Goal: Task Accomplishment & Management: Manage account settings

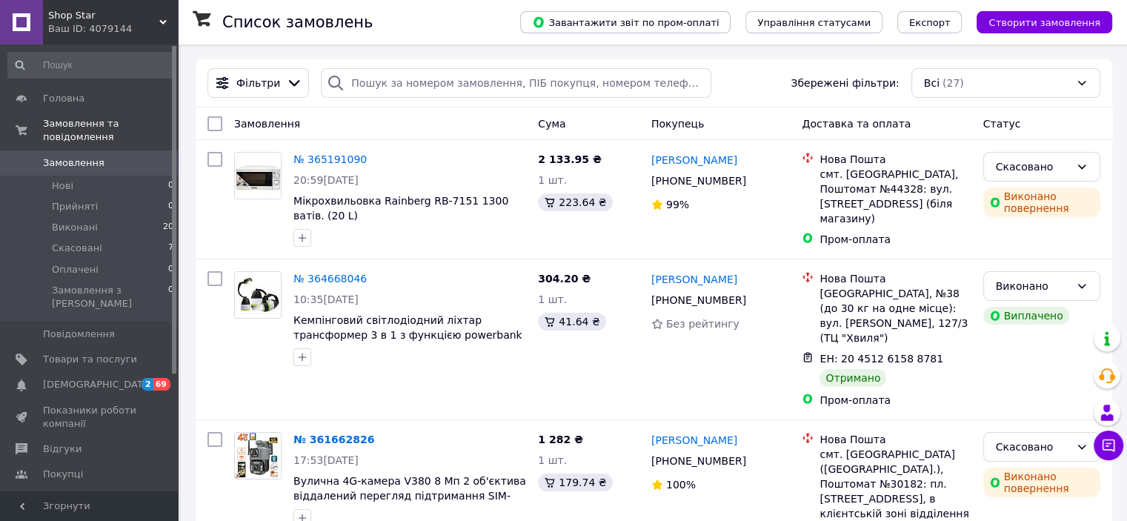
click at [146, 25] on div "Ваш ID: 4079144" at bounding box center [113, 28] width 130 height 13
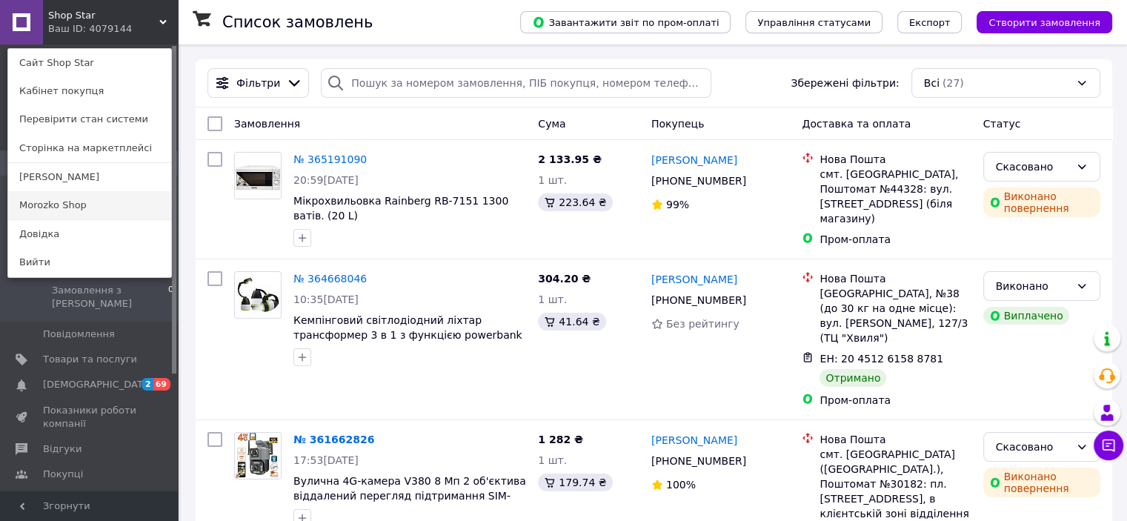
click at [73, 203] on link "Morozko Shop" at bounding box center [89, 205] width 163 height 28
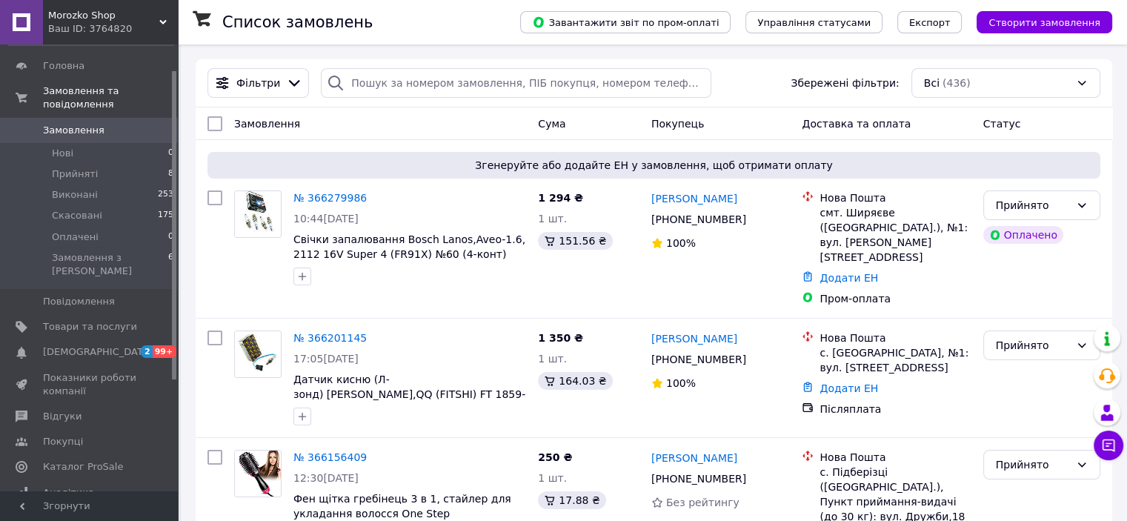
scroll to position [36, 0]
drag, startPoint x: 172, startPoint y: 147, endPoint x: 175, endPoint y: 172, distance: 25.4
click at [175, 172] on div at bounding box center [174, 225] width 4 height 308
click at [84, 164] on span "Прийняті" at bounding box center [75, 170] width 46 height 13
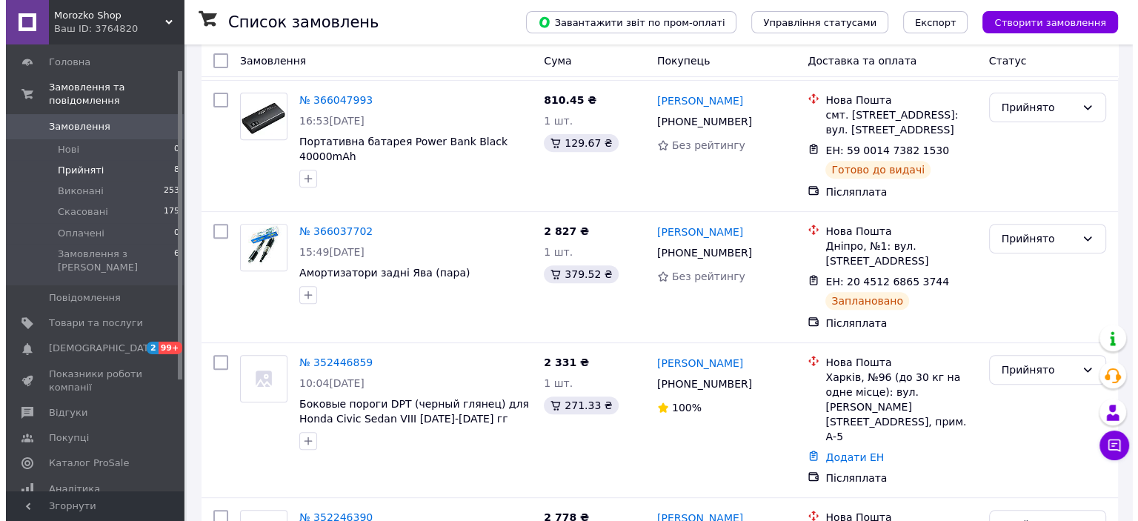
scroll to position [758, 0]
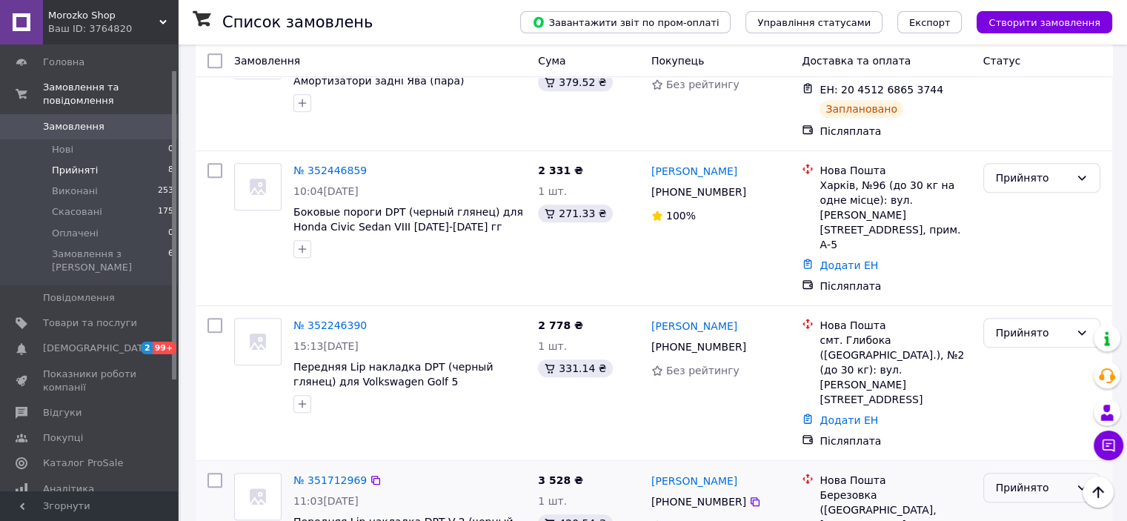
click at [1032, 479] on div "Прийнято" at bounding box center [1033, 487] width 74 height 16
click at [1028, 455] on li "Скасовано" at bounding box center [1041, 452] width 116 height 27
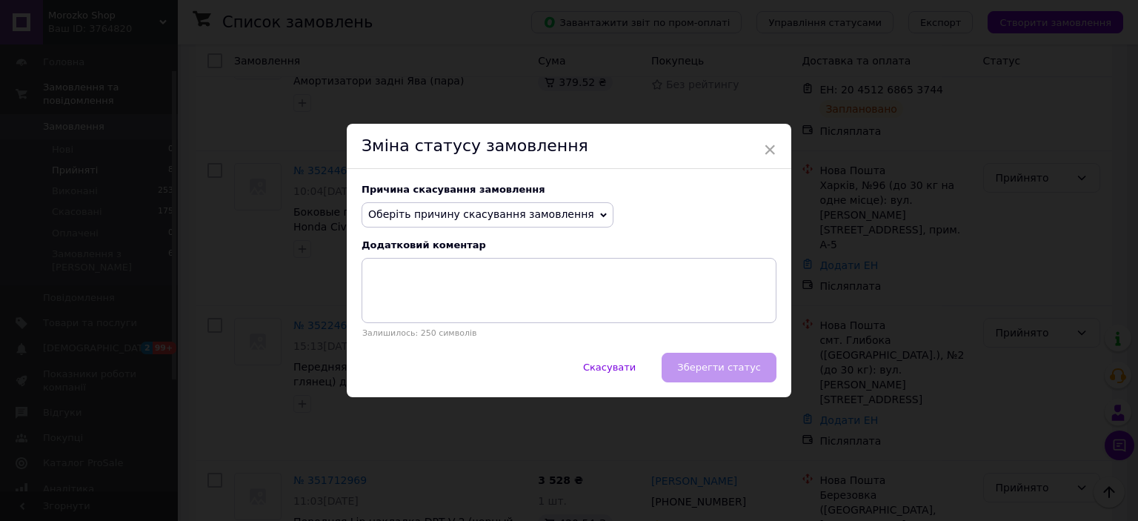
click at [480, 213] on span "Оберіть причину скасування замовлення" at bounding box center [481, 214] width 226 height 12
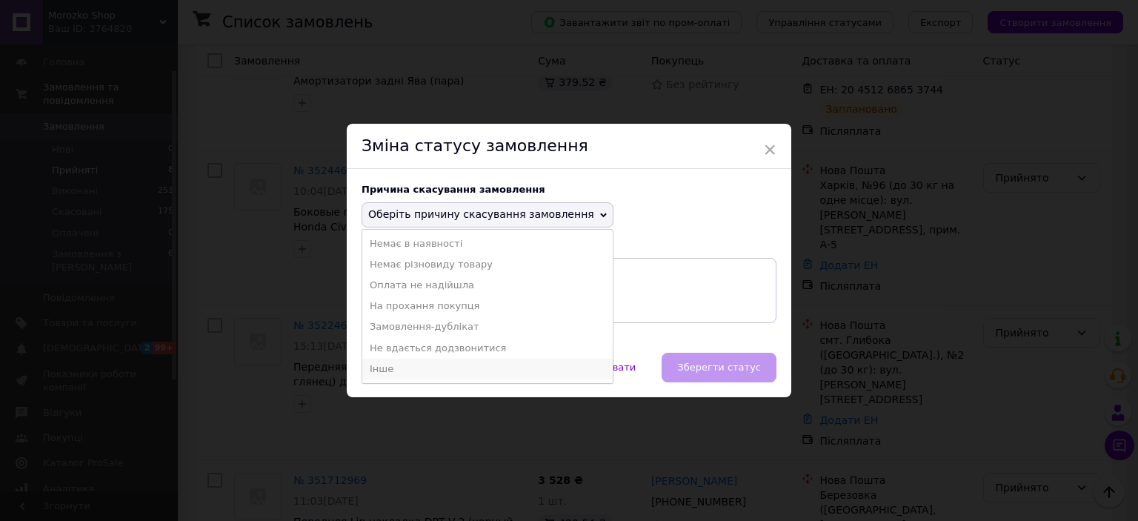
click at [378, 362] on li "Інше" at bounding box center [487, 369] width 250 height 21
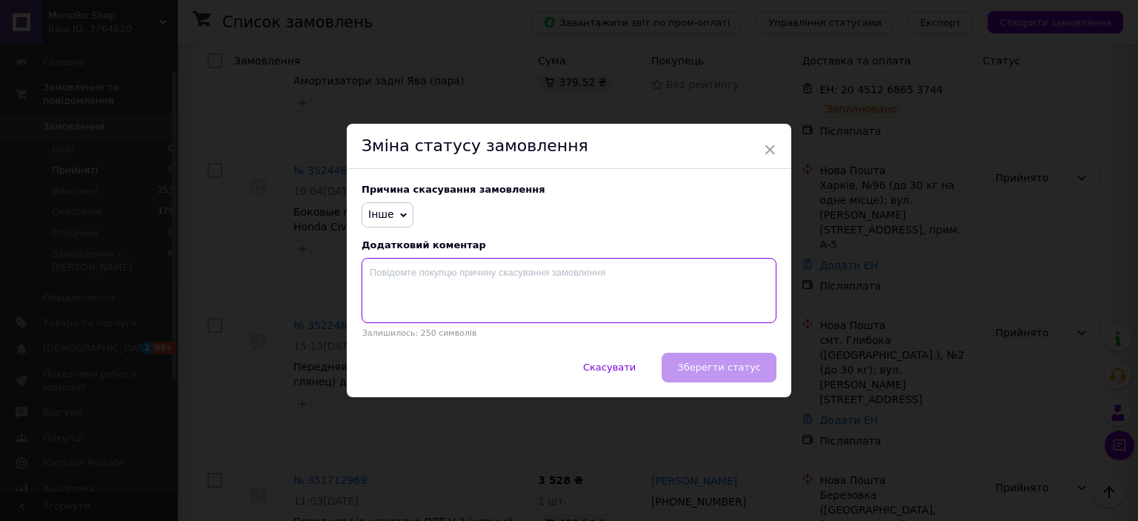
click at [394, 281] on textarea at bounding box center [569, 290] width 415 height 65
type textarea "інше"
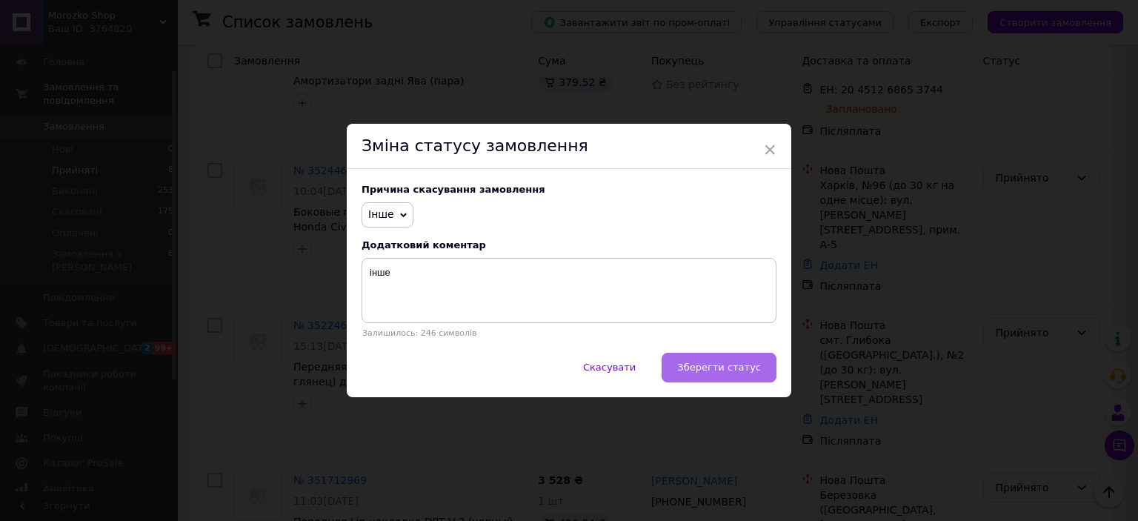
click at [708, 379] on button "Зберегти статус" at bounding box center [719, 368] width 115 height 30
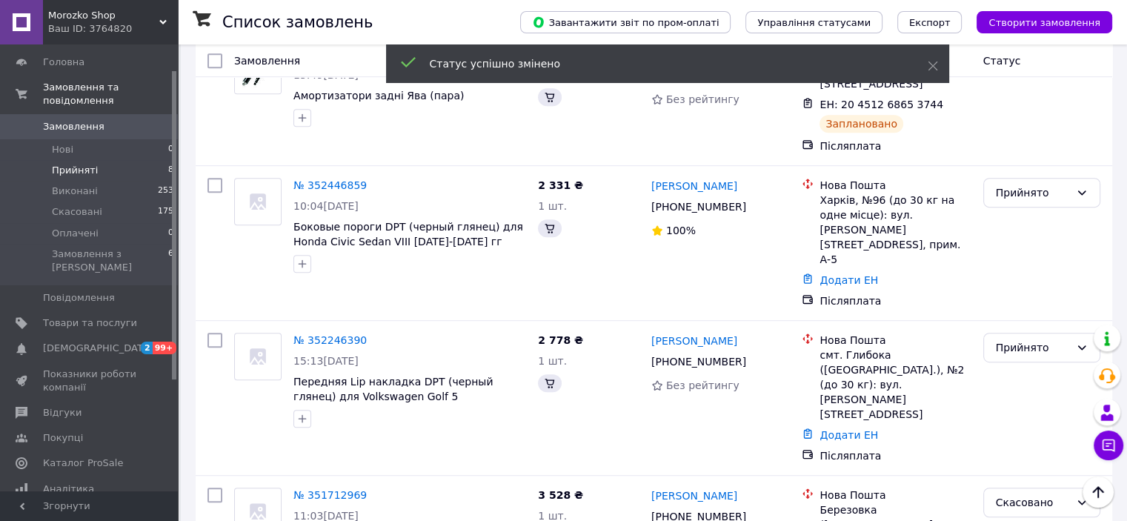
scroll to position [738, 0]
